Goal: Check status: Check status

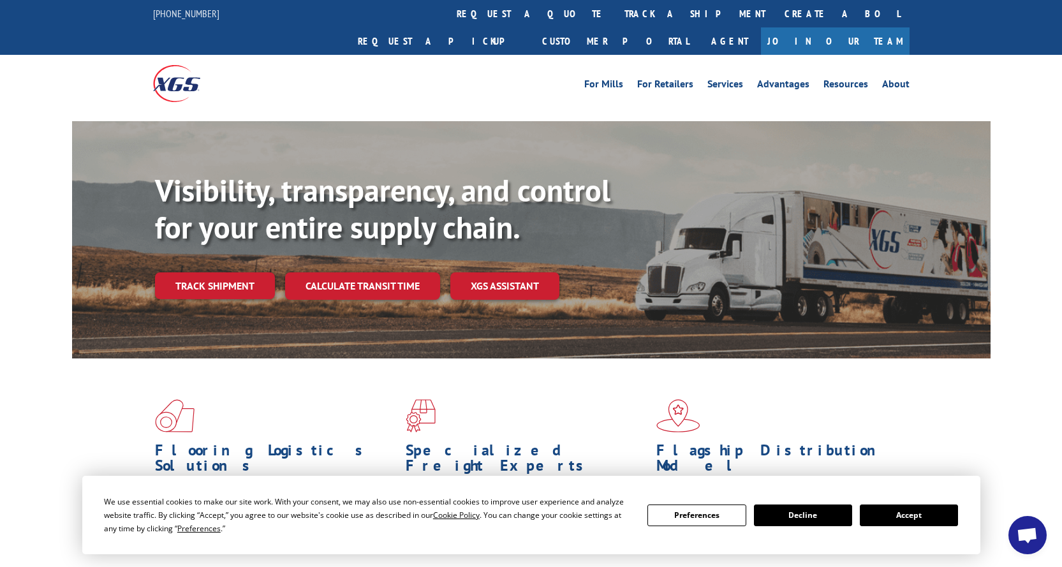
click at [931, 519] on button "Accept" at bounding box center [909, 516] width 98 height 22
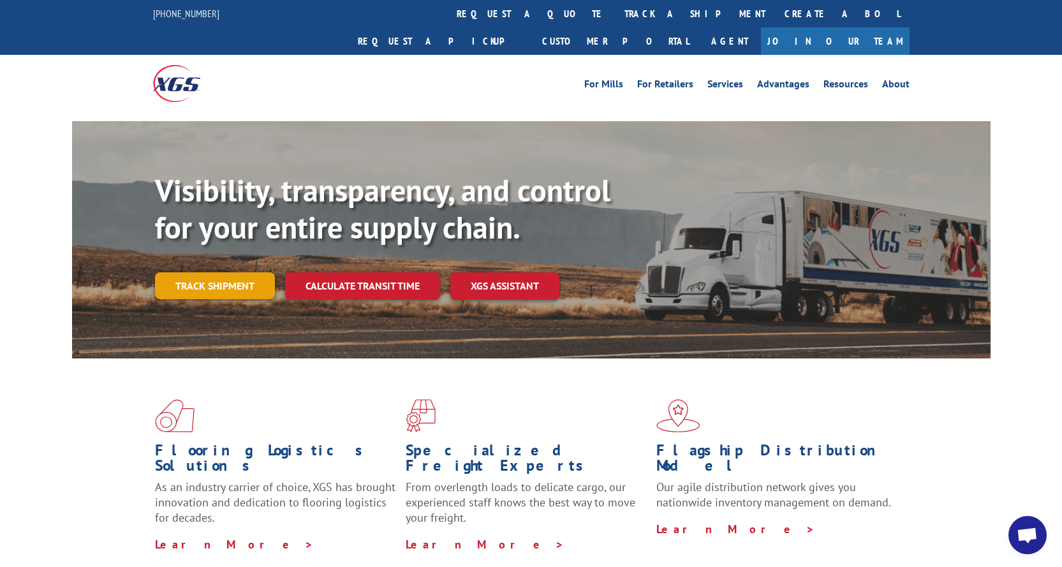
click at [190, 272] on link "Track shipment" at bounding box center [215, 285] width 120 height 27
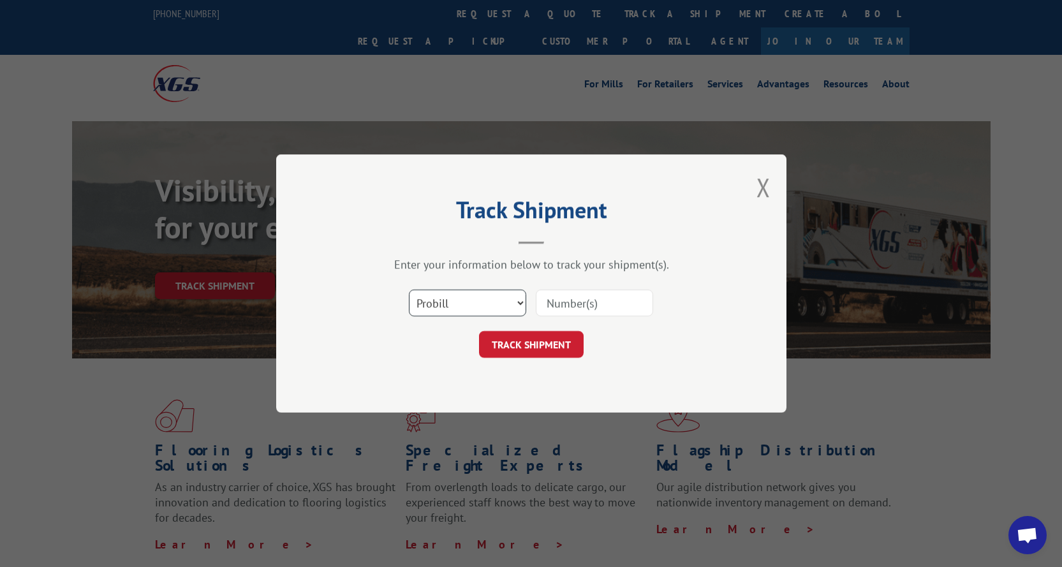
click at [501, 306] on select "Select category... Probill BOL PO" at bounding box center [467, 303] width 117 height 27
select select "bol"
click at [409, 290] on select "Select category... Probill BOL PO" at bounding box center [467, 303] width 117 height 27
click at [557, 309] on input at bounding box center [594, 303] width 117 height 27
paste input "3396995"
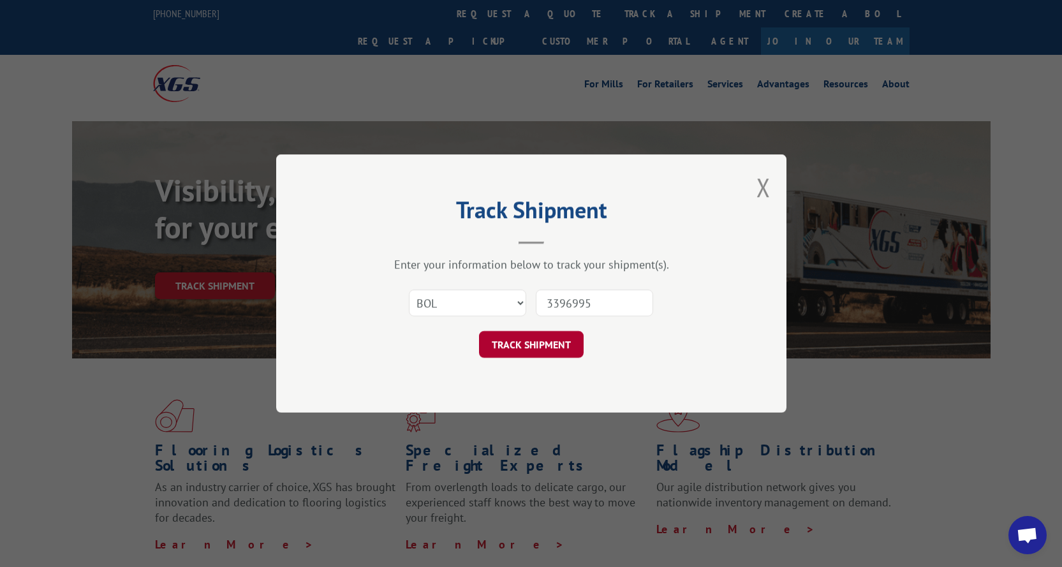
type input "3396995"
click at [554, 344] on button "TRACK SHIPMENT" at bounding box center [531, 344] width 105 height 27
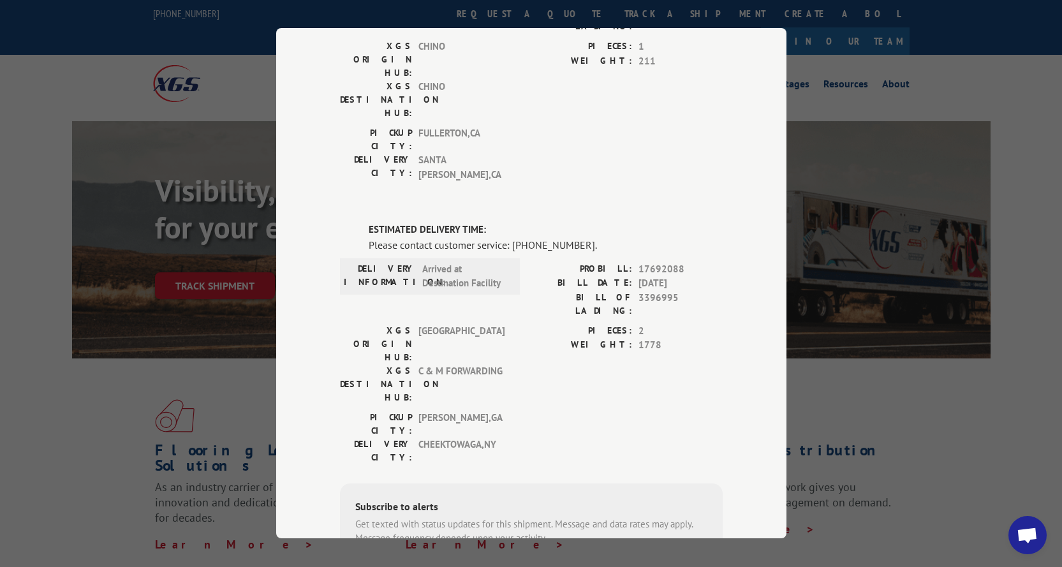
scroll to position [247, 0]
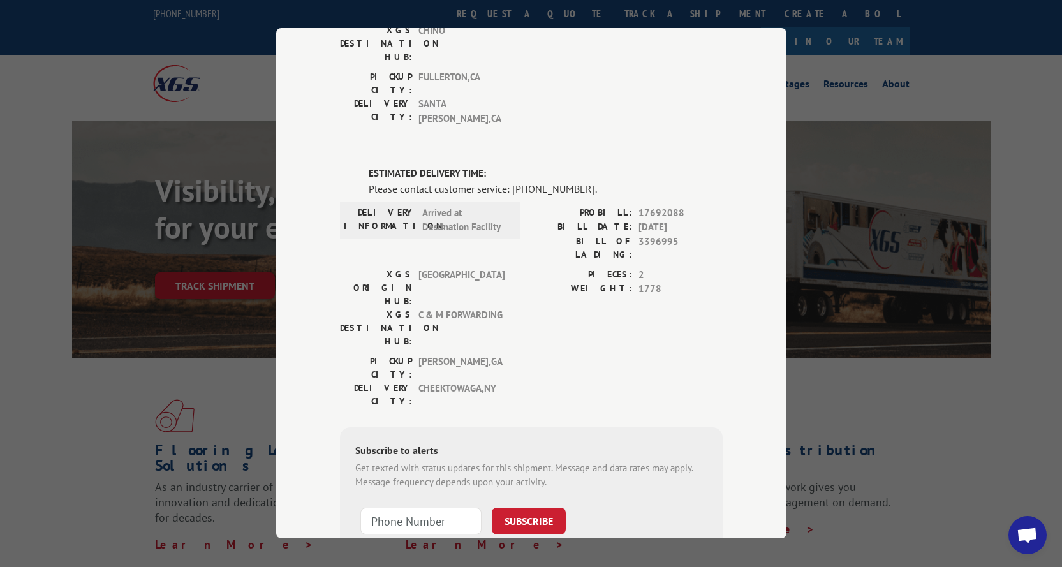
click at [276, 58] on div "Track Shipment DELIVERED DELIVERY INFORMATION: [DATE] 10:01 am [PERSON_NAME]: 1…" at bounding box center [531, 283] width 510 height 510
click at [869, 398] on div "Track Shipment DELIVERED DELIVERY INFORMATION: [DATE] 10:01 am [PERSON_NAME]: 1…" at bounding box center [531, 283] width 1062 height 567
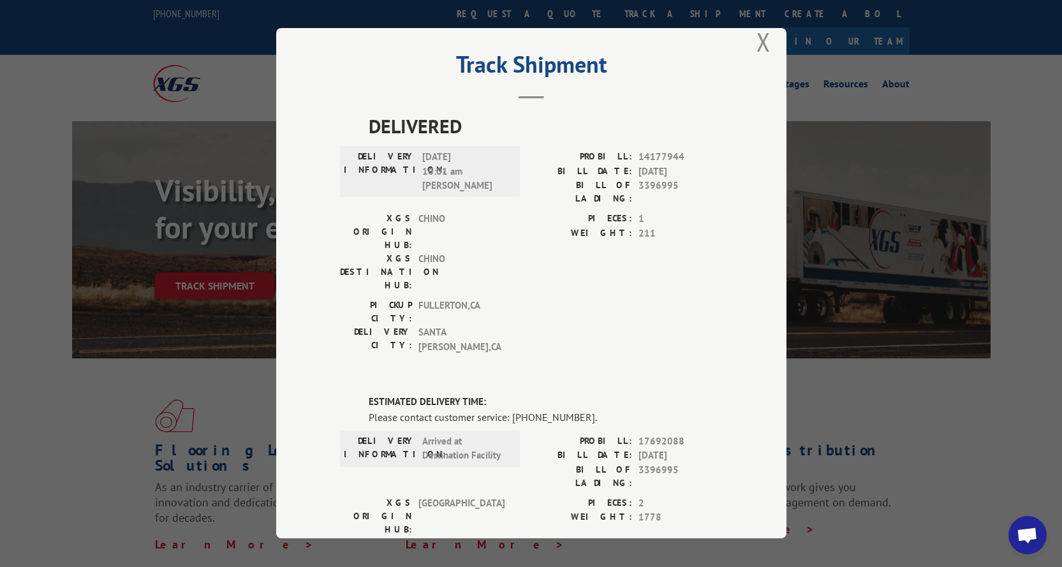
scroll to position [0, 0]
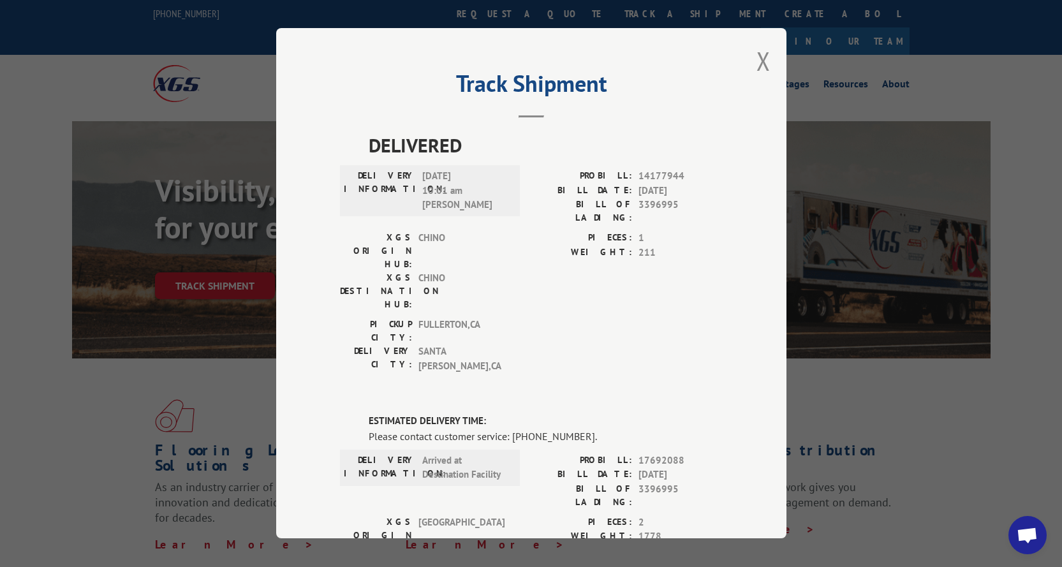
click at [649, 209] on span "3396995" at bounding box center [680, 211] width 84 height 27
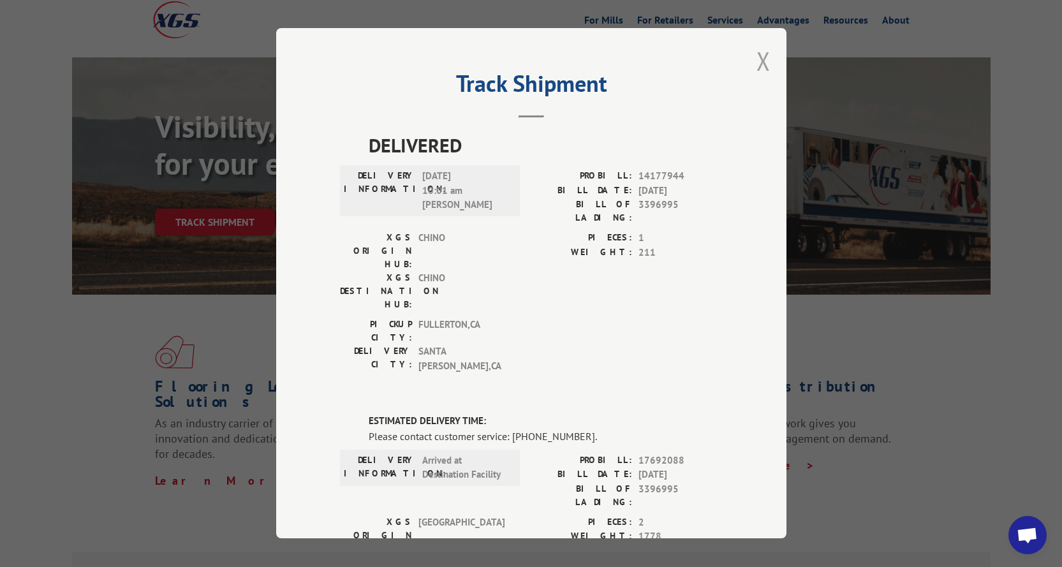
click at [756, 57] on button "Close modal" at bounding box center [763, 61] width 14 height 34
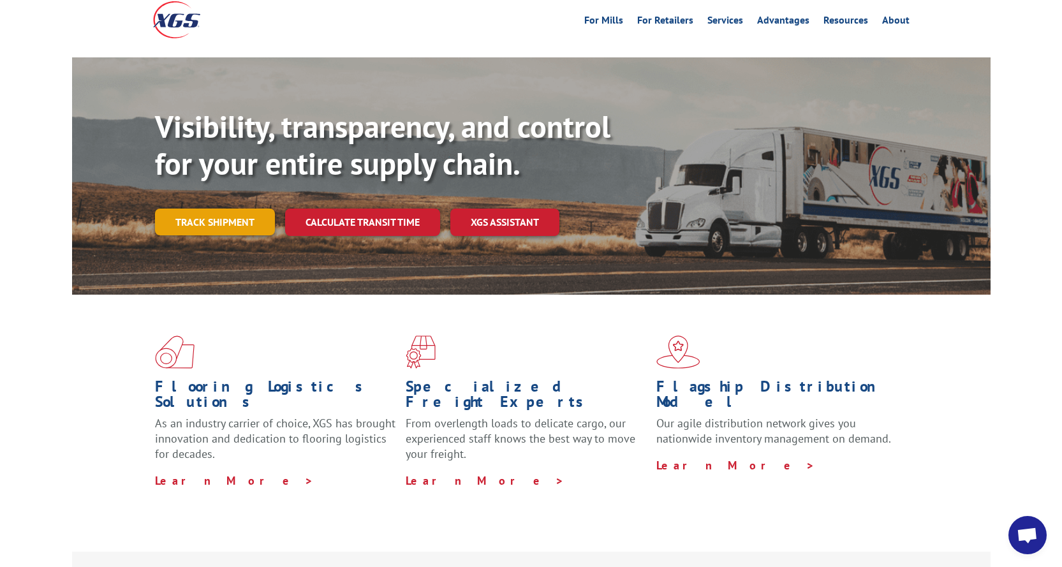
click at [221, 209] on link "Track shipment" at bounding box center [215, 222] width 120 height 27
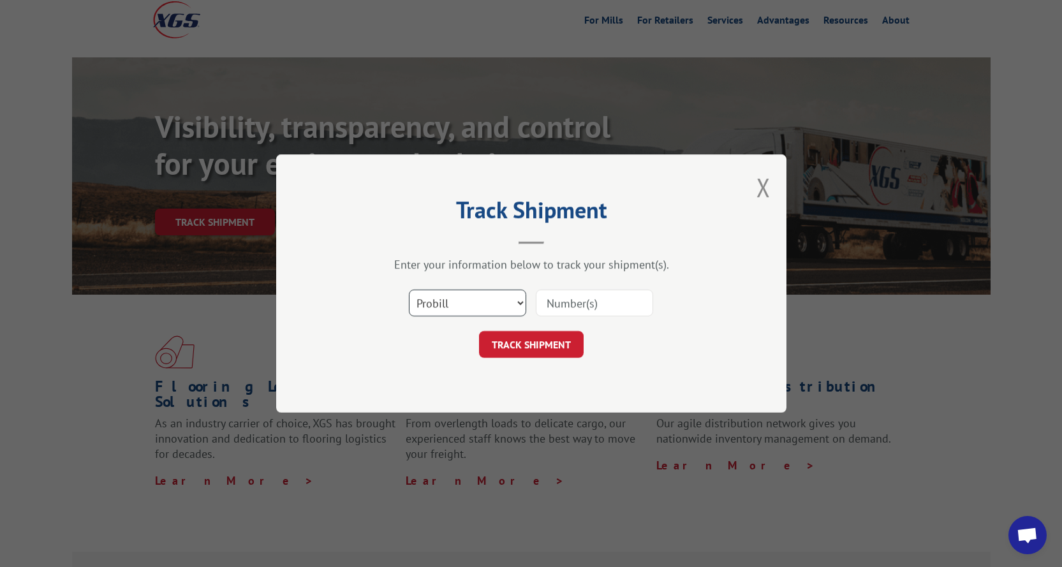
click at [518, 304] on select "Select category... Probill BOL PO" at bounding box center [467, 303] width 117 height 27
select select "bol"
click at [409, 290] on select "Select category... Probill BOL PO" at bounding box center [467, 303] width 117 height 27
click at [594, 308] on input at bounding box center [594, 303] width 117 height 27
paste input "3397704"
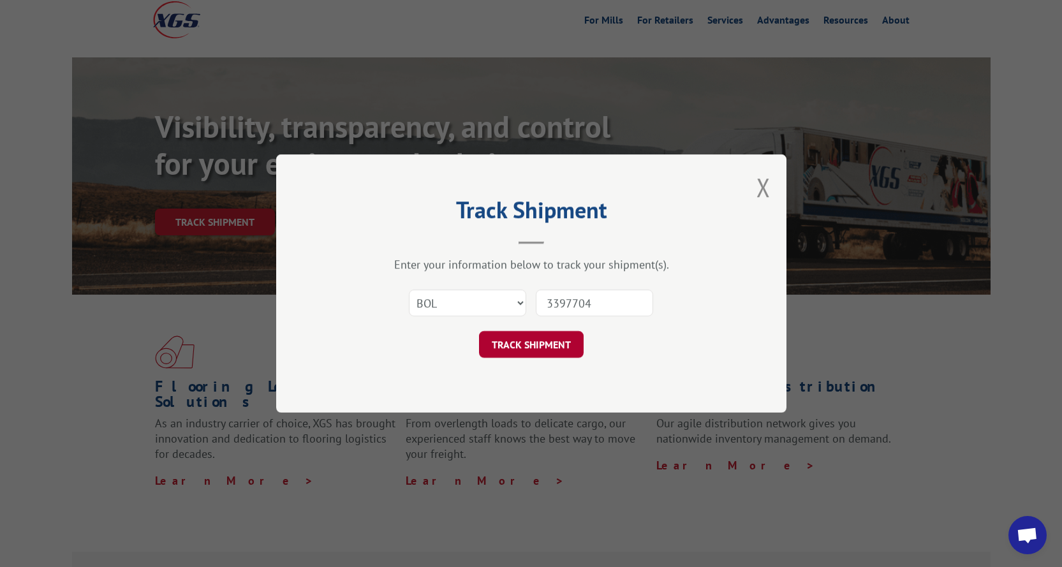
type input "3397704"
click at [549, 345] on button "TRACK SHIPMENT" at bounding box center [531, 344] width 105 height 27
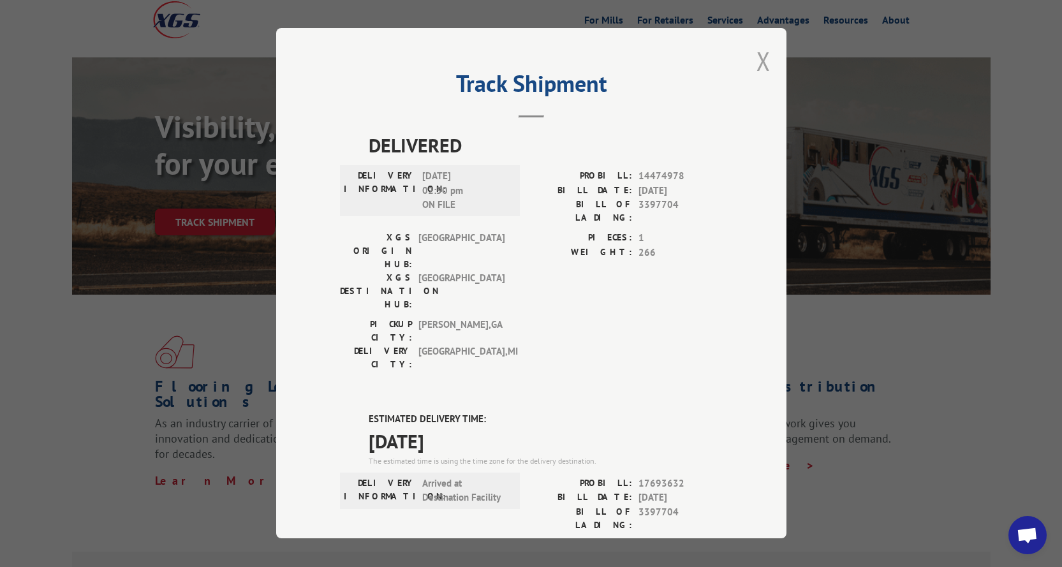
click at [760, 58] on button "Close modal" at bounding box center [763, 61] width 14 height 34
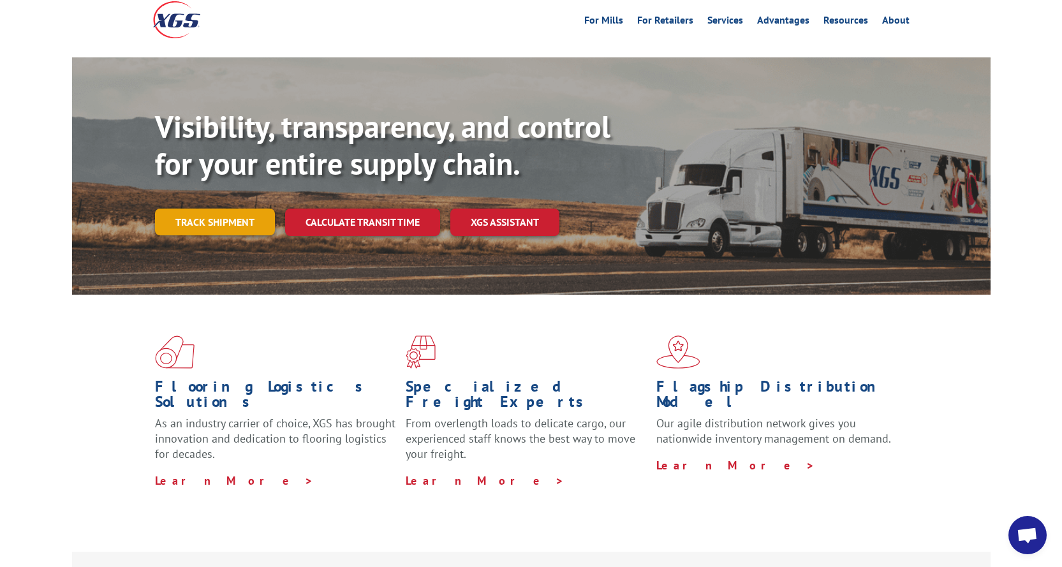
click at [223, 209] on link "Track shipment" at bounding box center [215, 222] width 120 height 27
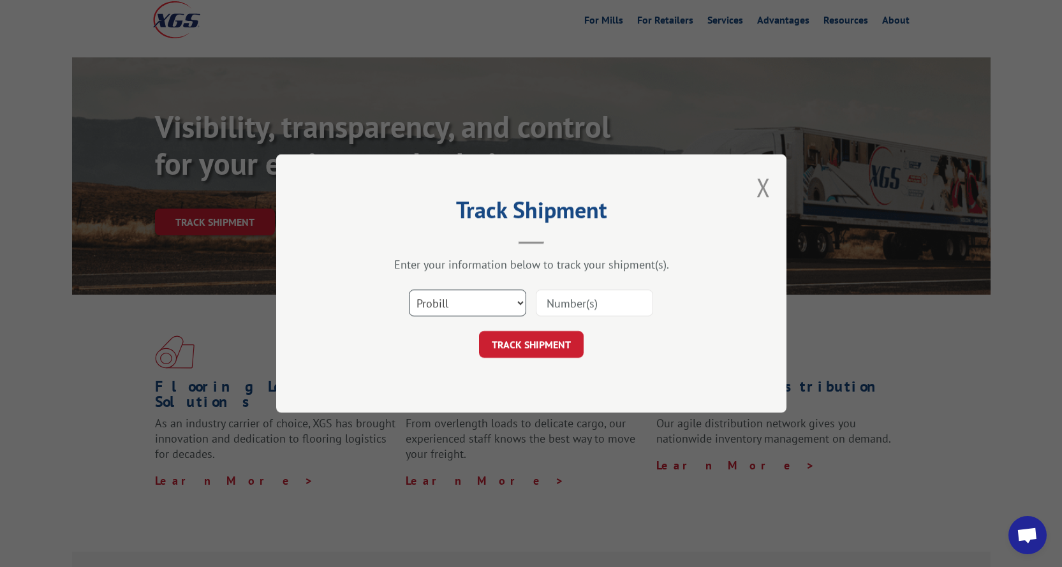
click at [418, 306] on select "Select category... Probill BOL PO" at bounding box center [467, 303] width 117 height 27
select select "bol"
click at [409, 290] on select "Select category... Probill BOL PO" at bounding box center [467, 303] width 117 height 27
click at [575, 305] on input at bounding box center [594, 303] width 117 height 27
paste input "647442"
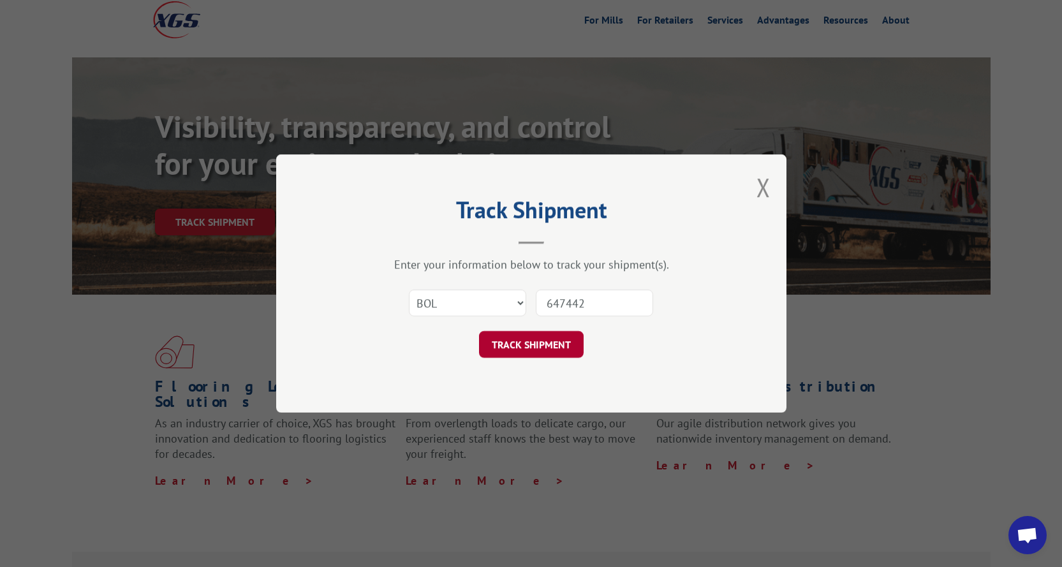
type input "647442"
click at [556, 348] on button "TRACK SHIPMENT" at bounding box center [531, 344] width 105 height 27
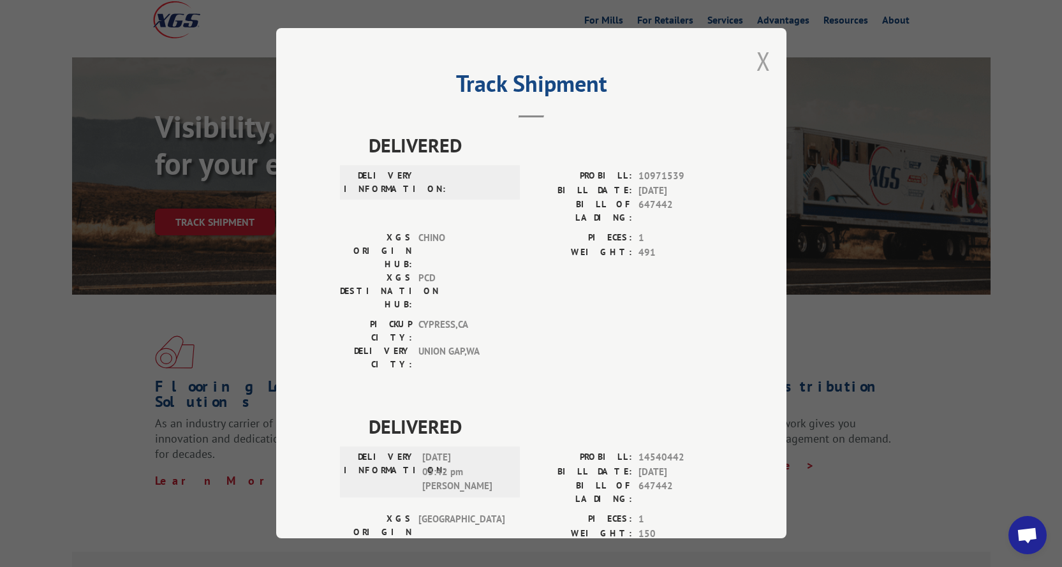
click at [756, 59] on button "Close modal" at bounding box center [763, 61] width 14 height 34
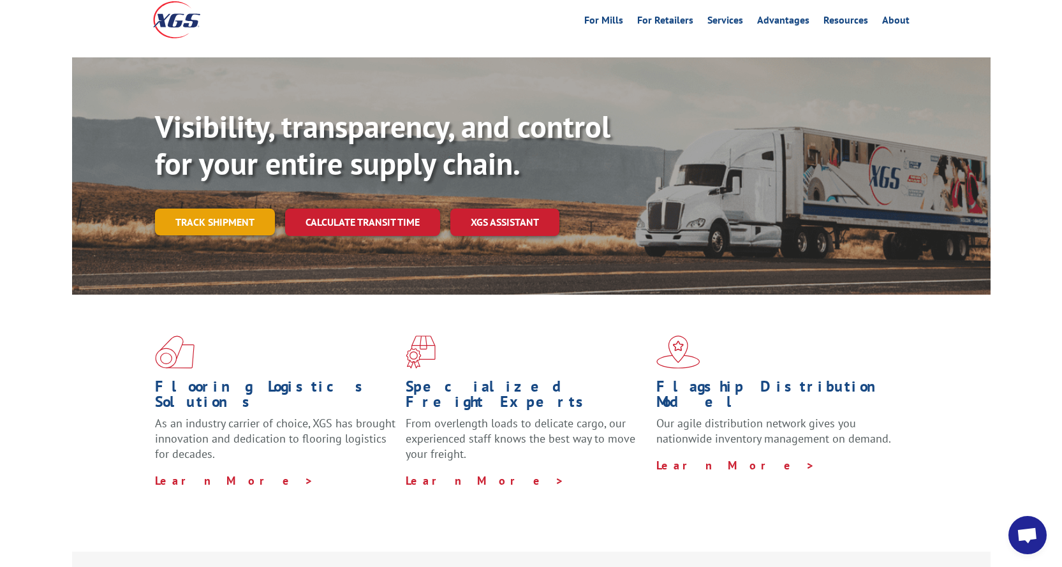
click at [205, 209] on link "Track shipment" at bounding box center [215, 222] width 120 height 27
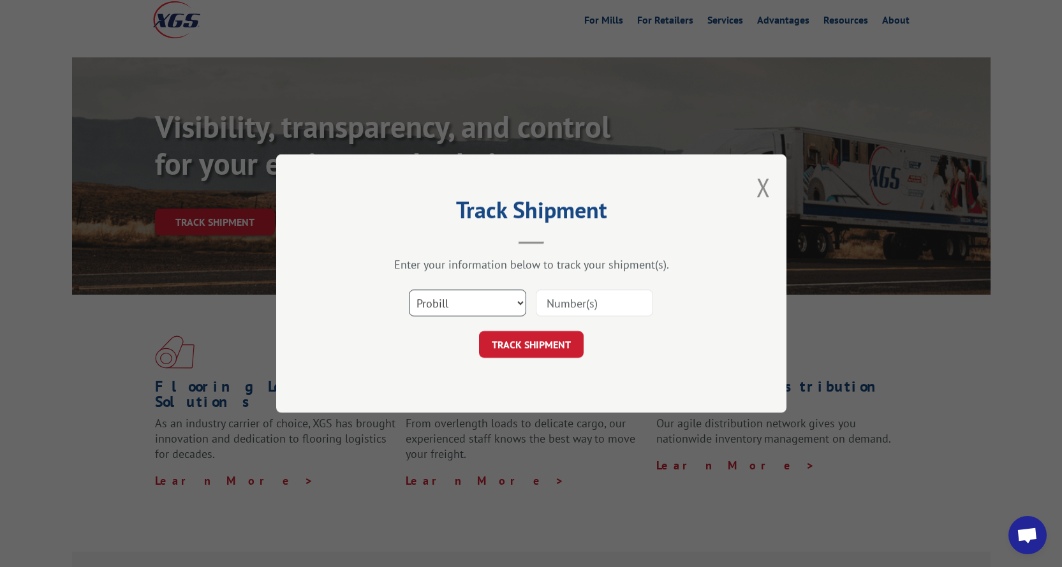
click at [519, 304] on select "Select category... Probill BOL PO" at bounding box center [467, 303] width 117 height 27
select select "bol"
click at [409, 290] on select "Select category... Probill BOL PO" at bounding box center [467, 303] width 117 height 27
click at [572, 302] on input at bounding box center [594, 303] width 117 height 27
paste input "647442"
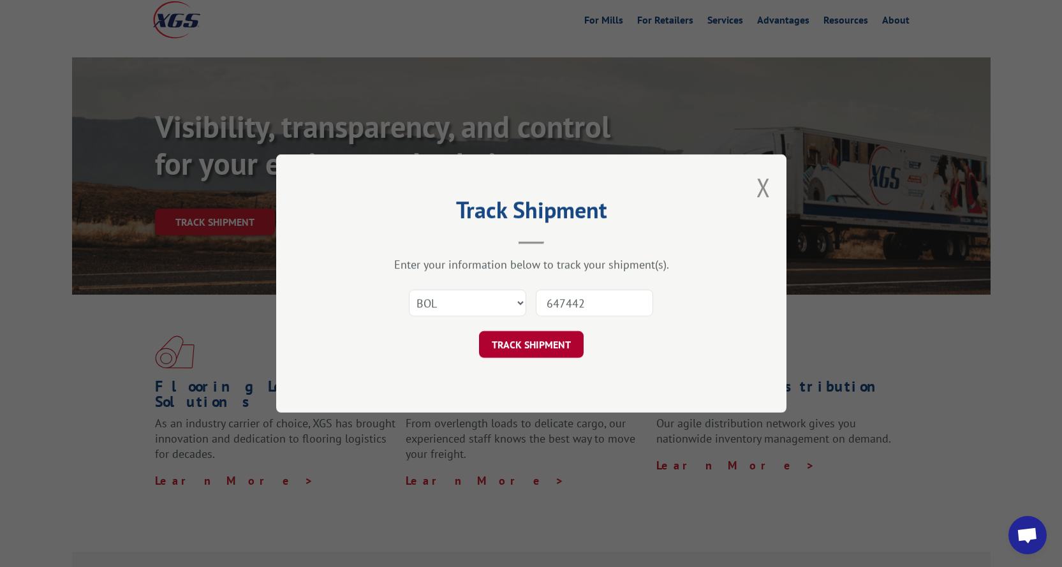
type input "647442"
click at [546, 348] on button "TRACK SHIPMENT" at bounding box center [531, 344] width 105 height 27
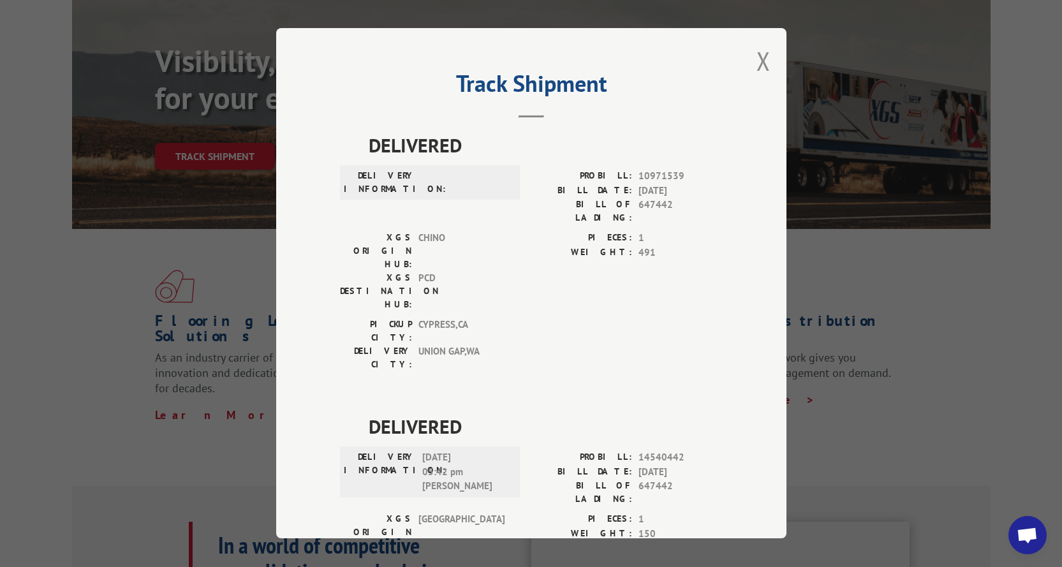
scroll to position [64, 0]
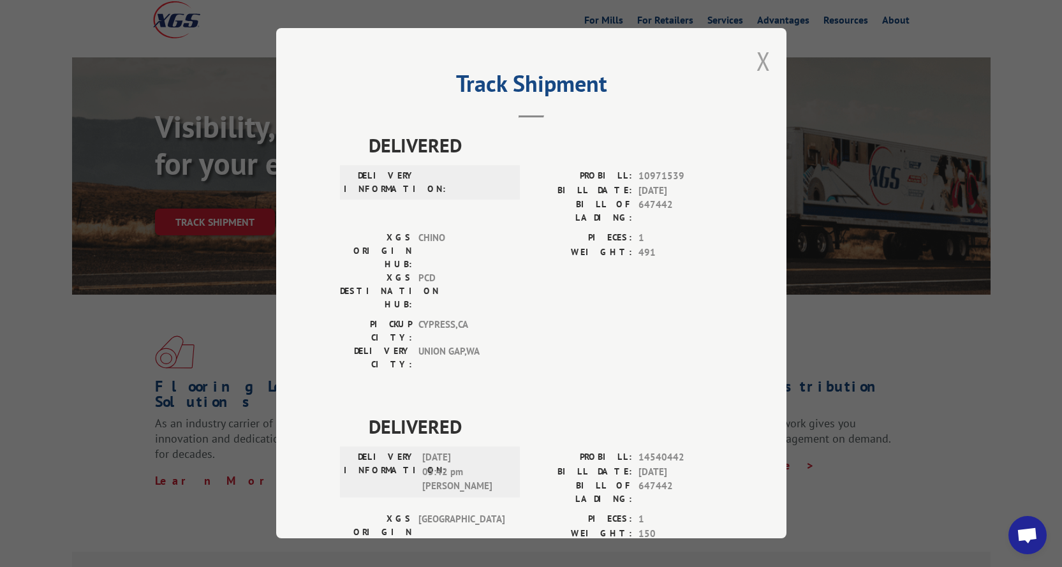
click at [758, 57] on button "Close modal" at bounding box center [763, 61] width 14 height 34
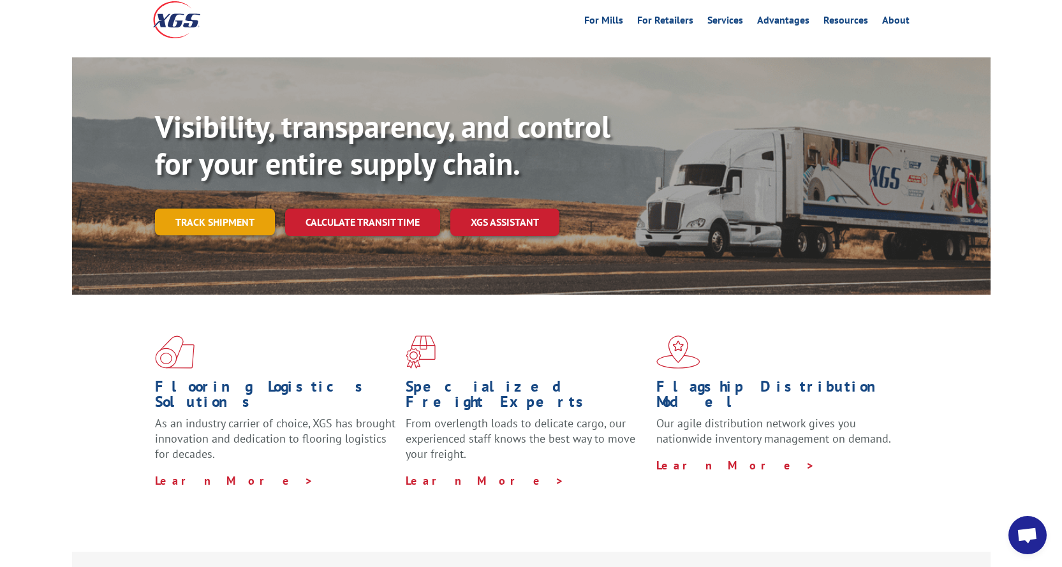
click at [225, 209] on link "Track shipment" at bounding box center [215, 222] width 120 height 27
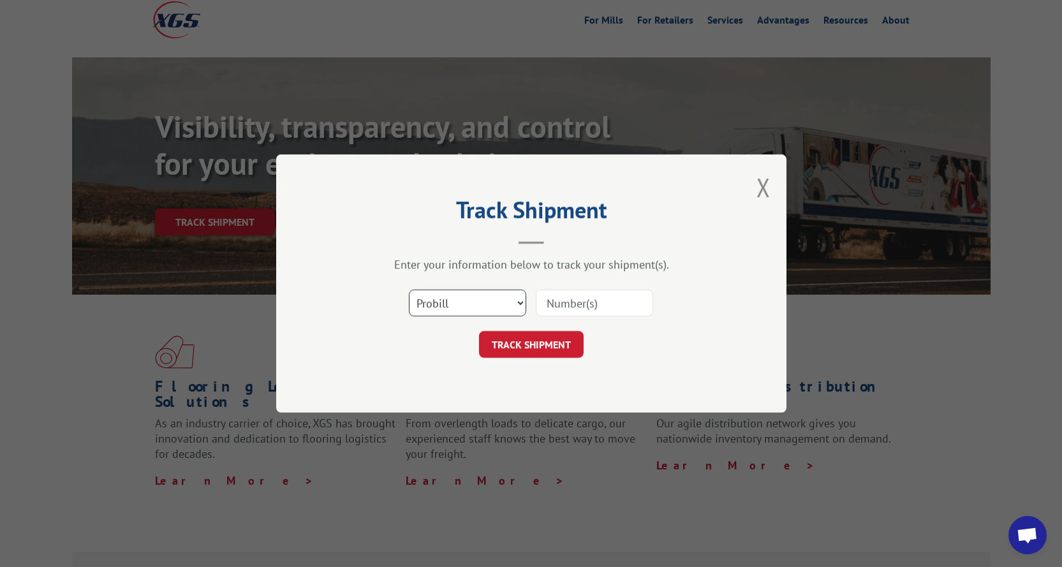
click at [510, 304] on select "Select category... Probill BOL PO" at bounding box center [467, 303] width 117 height 27
select select "bol"
click at [409, 290] on select "Select category... Probill BOL PO" at bounding box center [467, 303] width 117 height 27
click at [572, 303] on input at bounding box center [594, 303] width 117 height 27
paste input "3397704"
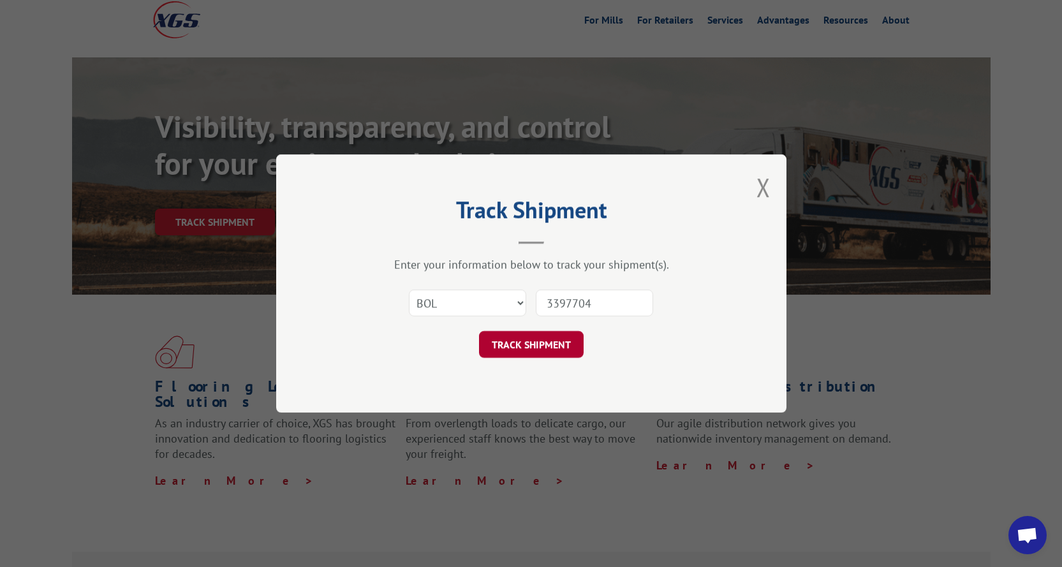
type input "3397704"
click at [555, 346] on button "TRACK SHIPMENT" at bounding box center [531, 344] width 105 height 27
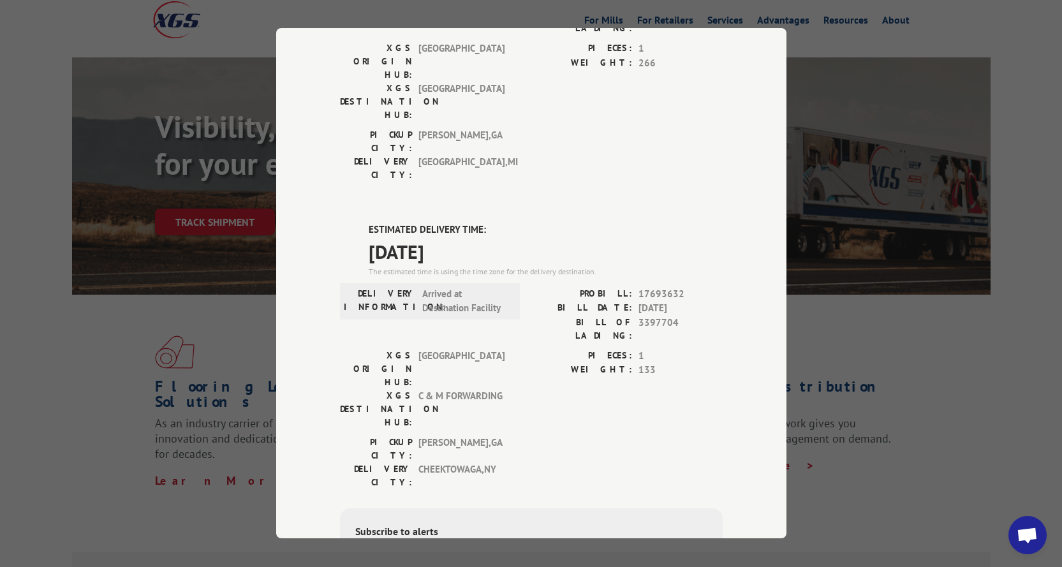
scroll to position [195, 0]
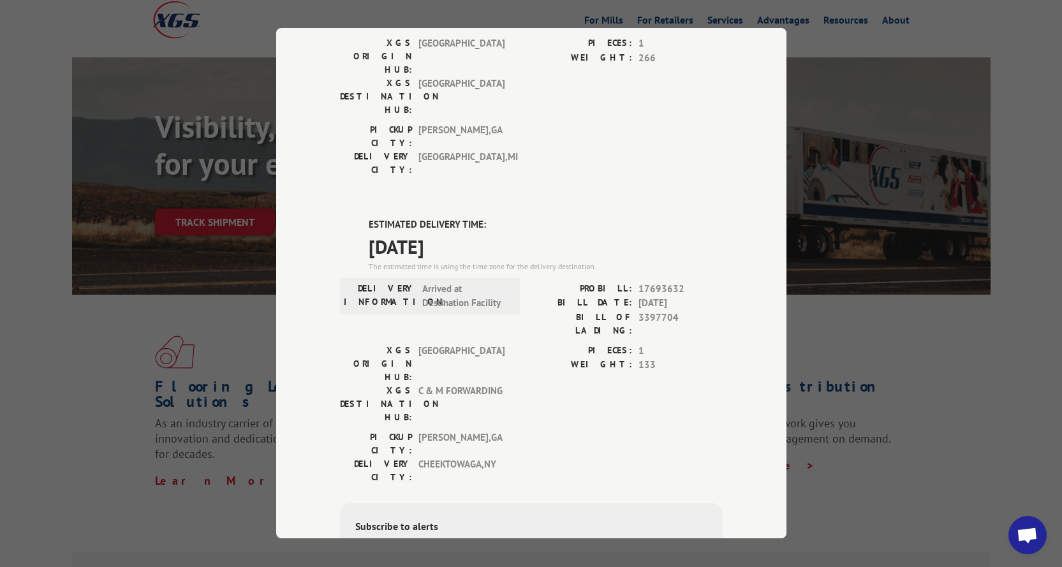
click at [1024, 92] on div "Track Shipment DELIVERED DELIVERY INFORMATION: [DATE] 02:50 pm ON FILE PROBILL:…" at bounding box center [531, 283] width 1062 height 567
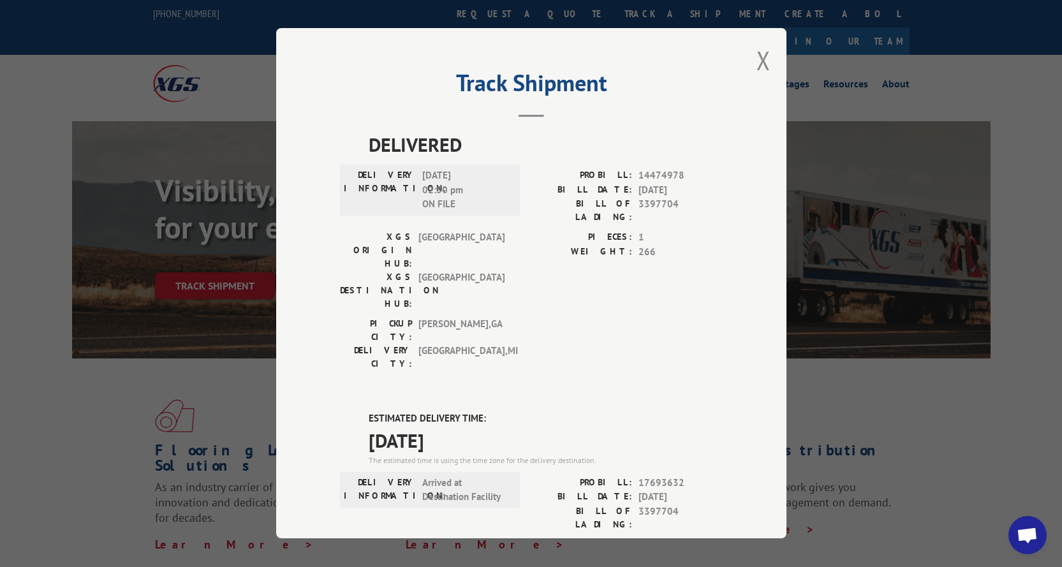
scroll to position [0, 0]
click at [760, 61] on button "Close modal" at bounding box center [763, 61] width 14 height 34
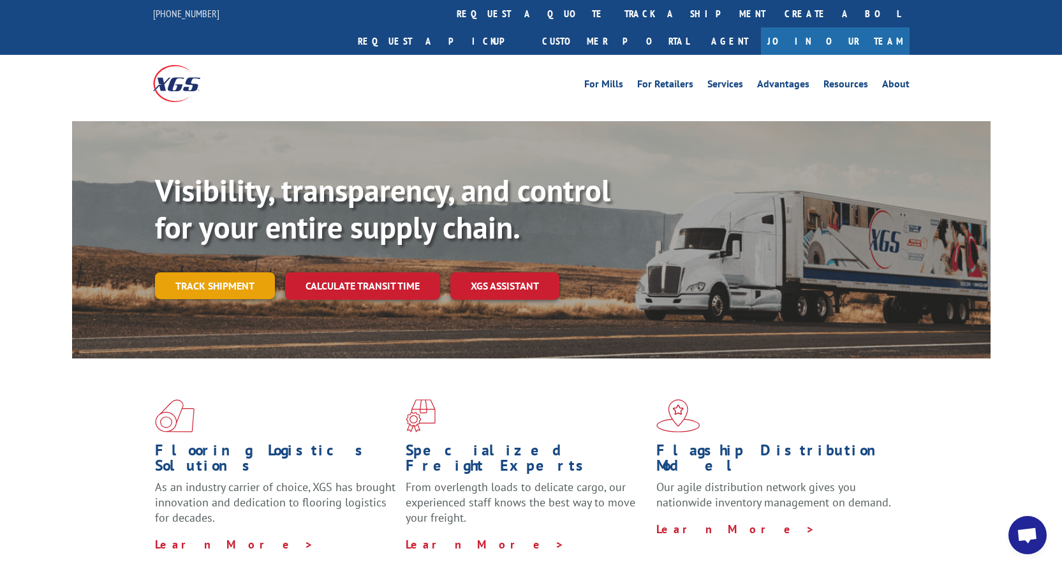
click at [203, 272] on link "Track shipment" at bounding box center [215, 285] width 120 height 27
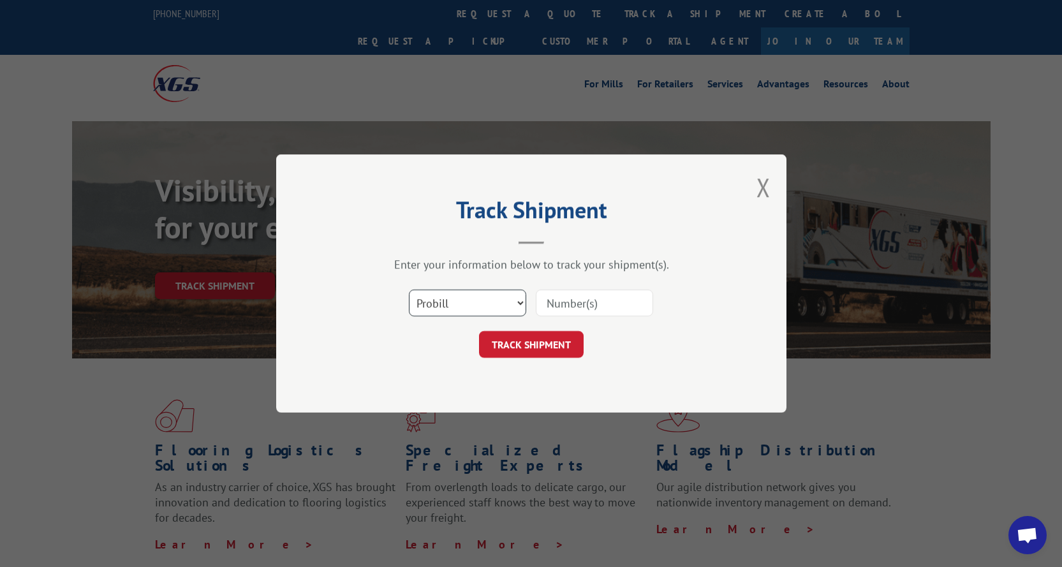
click at [517, 304] on select "Select category... Probill BOL PO" at bounding box center [467, 303] width 117 height 27
select select "bol"
click at [409, 290] on select "Select category... Probill BOL PO" at bounding box center [467, 303] width 117 height 27
click at [603, 311] on input at bounding box center [594, 303] width 117 height 27
paste input "646964"
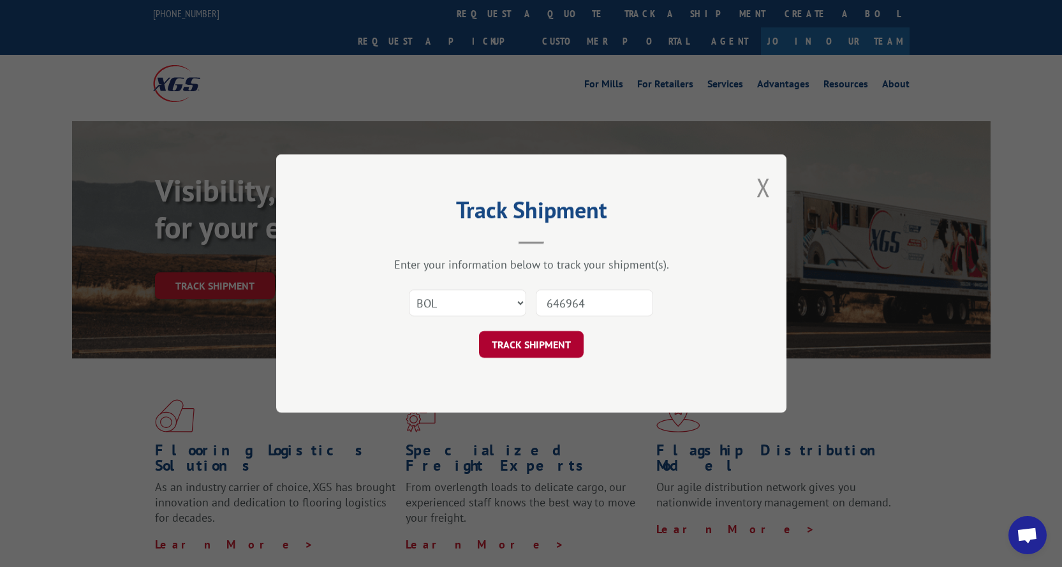
type input "646964"
click at [535, 349] on button "TRACK SHIPMENT" at bounding box center [531, 344] width 105 height 27
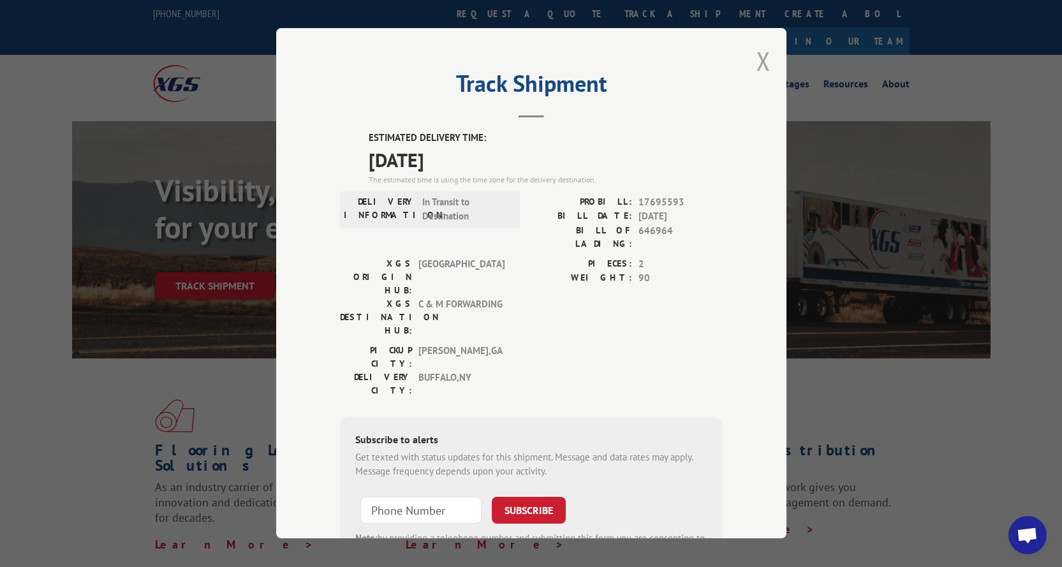
click at [756, 57] on button "Close modal" at bounding box center [763, 61] width 14 height 34
